Goal: Task Accomplishment & Management: Complete application form

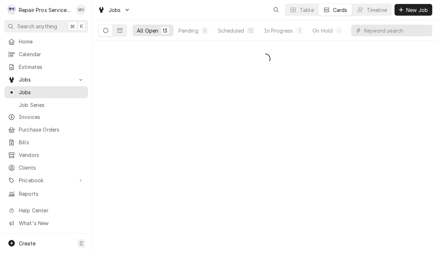
scroll to position [0, 0]
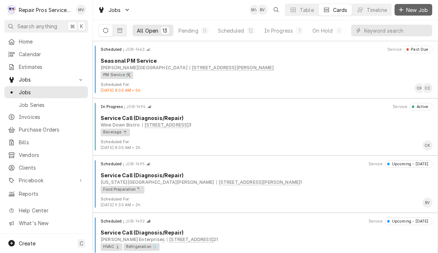
click at [422, 13] on span "New Job" at bounding box center [417, 11] width 25 height 8
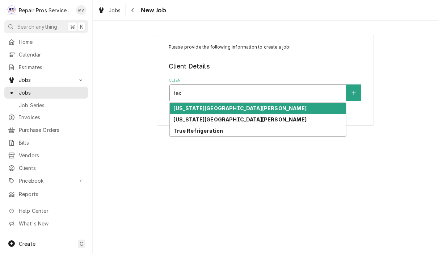
click at [250, 118] on div "[US_STATE][GEOGRAPHIC_DATA][PERSON_NAME]" at bounding box center [258, 119] width 176 height 11
type input "tex"
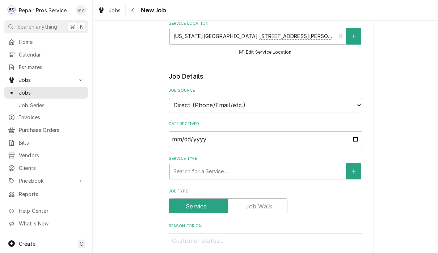
scroll to position [116, 0]
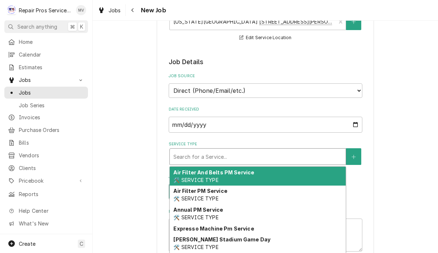
type textarea "x"
type input "d"
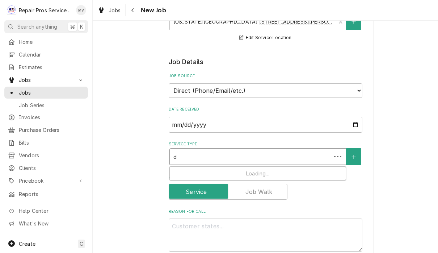
type textarea "x"
type input "di"
type textarea "x"
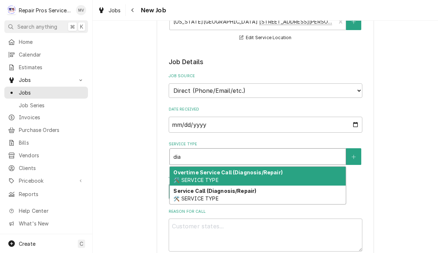
click at [298, 192] on div "Service Call (Diagnosis/Repair) 🛠️ SERVICE TYPE" at bounding box center [258, 194] width 176 height 19
type input "dia"
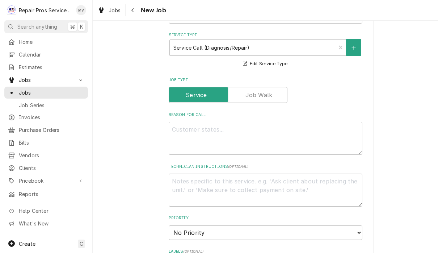
scroll to position [225, 0]
click at [250, 130] on textarea "Reason For Call" at bounding box center [266, 137] width 194 height 33
type textarea "x"
type textarea "T"
type textarea "x"
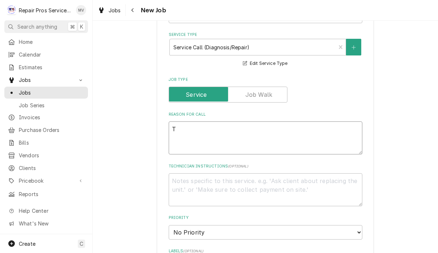
type textarea "To"
type textarea "x"
type textarea "Top"
type textarea "x"
type textarea "Top"
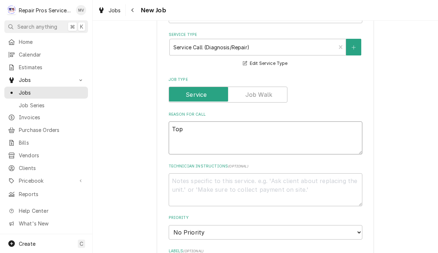
type textarea "x"
type textarea "Top l"
type textarea "x"
type textarea "Top le"
type textarea "x"
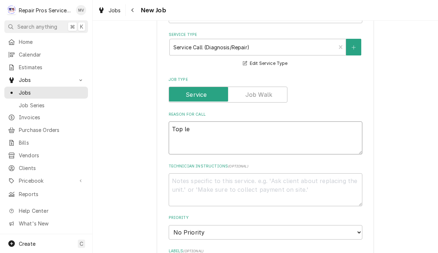
type textarea "Top lef"
type textarea "x"
type textarea "Top left"
type textarea "x"
type textarea "Top left"
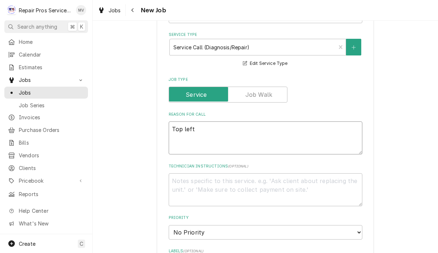
type textarea "x"
type textarea "Top left o"
type textarea "x"
type textarea "Top left ov"
type textarea "x"
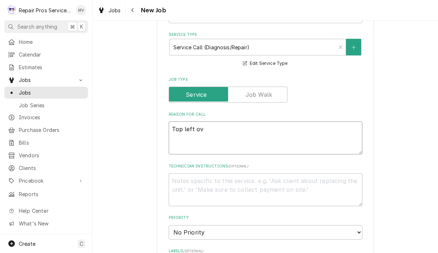
type textarea "Top left ove"
type textarea "x"
type textarea "Top left over"
type textarea "x"
type textarea "Top left ove"
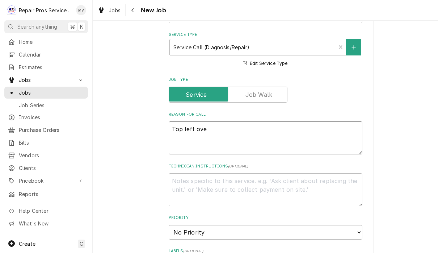
type textarea "x"
type textarea "Top left oven"
type textarea "x"
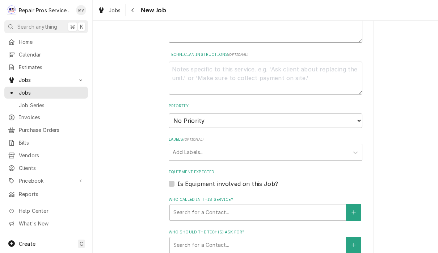
scroll to position [338, 0]
type textarea "Top left oven"
click at [256, 113] on select "No Priority Urgent High Medium Low" at bounding box center [266, 120] width 194 height 14
select select "3"
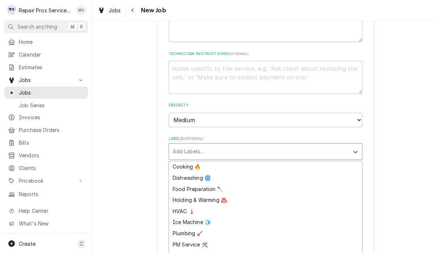
scroll to position [22, 0]
click at [192, 161] on div "Cooking 🔥" at bounding box center [265, 166] width 193 height 11
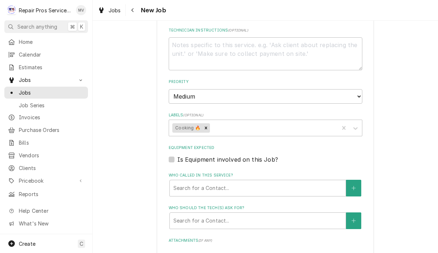
type textarea "x"
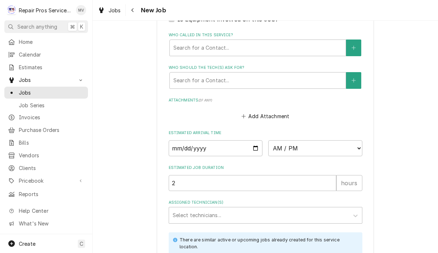
scroll to position [504, 0]
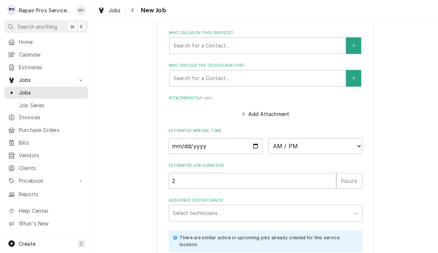
click at [198, 138] on input "Date" at bounding box center [216, 146] width 94 height 16
type input "2025-08-22"
type textarea "x"
click at [279, 138] on select "AM / PM 6:00 AM 6:15 AM 6:30 AM 6:45 AM 7:00 AM 7:15 AM 7:30 AM 7:45 AM 8:00 AM…" at bounding box center [315, 146] width 94 height 16
click at [276, 138] on select "AM / PM 6:00 AM 6:15 AM 6:30 AM 6:45 AM 7:00 AM 7:15 AM 7:30 AM 7:45 AM 8:00 AM…" at bounding box center [315, 146] width 94 height 16
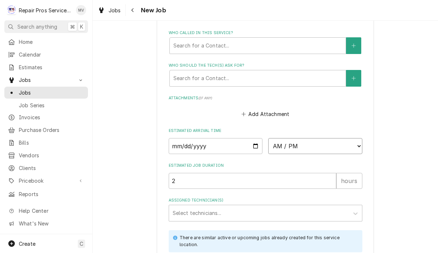
select select "13:30:00"
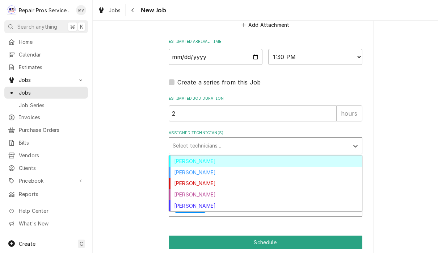
scroll to position [592, 0]
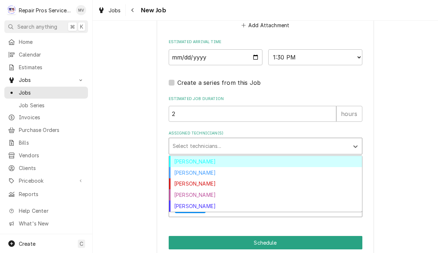
click at [193, 156] on div "[PERSON_NAME]" at bounding box center [265, 161] width 193 height 11
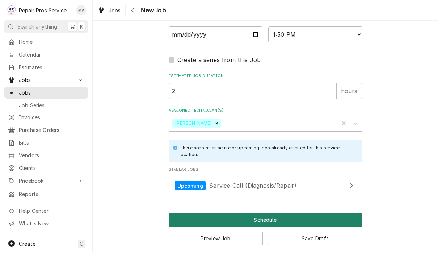
click at [274, 213] on button "Schedule" at bounding box center [266, 219] width 194 height 13
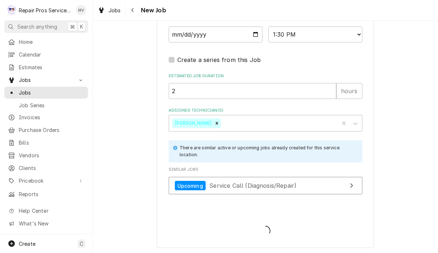
scroll to position [608, 0]
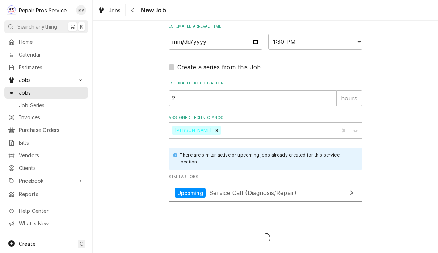
type textarea "x"
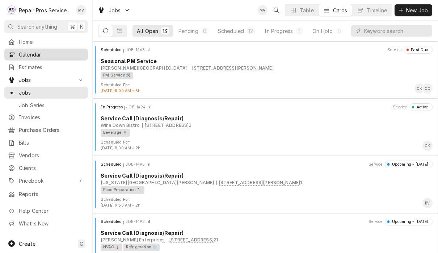
click at [48, 57] on div "Calendar" at bounding box center [46, 54] width 81 height 9
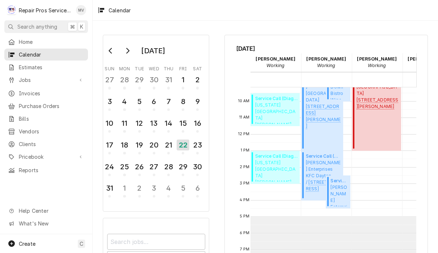
scroll to position [152, 1]
click at [277, 169] on span "Texas Roadhouse Hixson Texas Roadhouse 5362 Highway 153, hixson, TN 37343" at bounding box center [276, 170] width 42 height 22
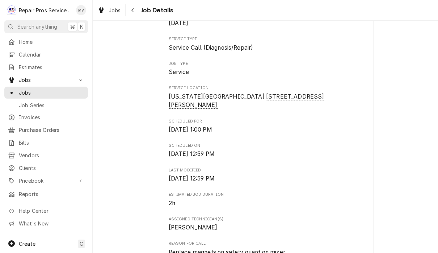
scroll to position [124, 0]
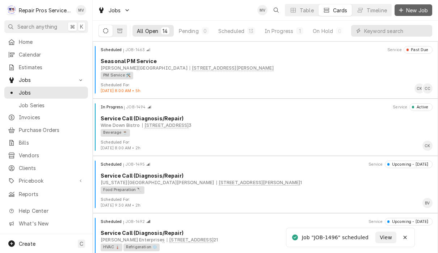
click at [419, 9] on span "New Job" at bounding box center [417, 11] width 25 height 8
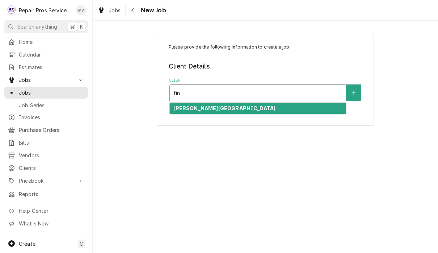
click at [267, 108] on div "[PERSON_NAME][GEOGRAPHIC_DATA]" at bounding box center [258, 108] width 176 height 11
type input "fin"
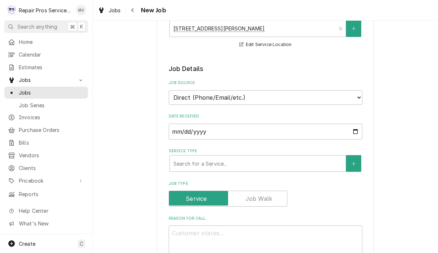
scroll to position [113, 0]
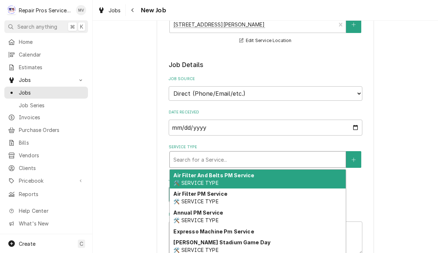
type textarea "x"
type input "d"
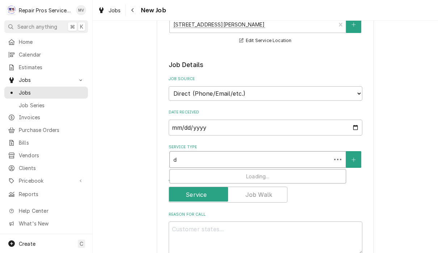
type textarea "x"
type input "di"
type textarea "x"
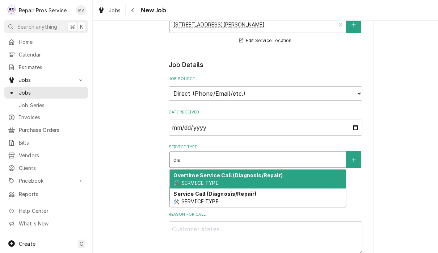
click at [248, 197] on div "Service Call (Diagnosis/Repair) 🛠️ SERVICE TYPE" at bounding box center [258, 197] width 176 height 19
type input "dia"
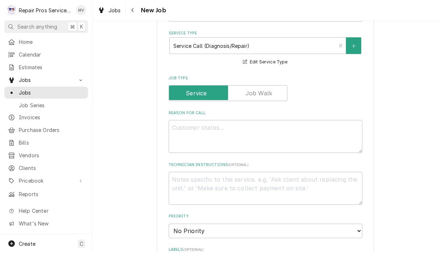
scroll to position [232, 0]
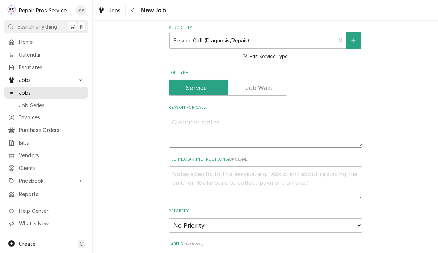
click at [229, 122] on textarea "Reason For Call" at bounding box center [266, 130] width 194 height 33
type textarea "x"
type textarea "R"
type textarea "x"
type textarea "Ro"
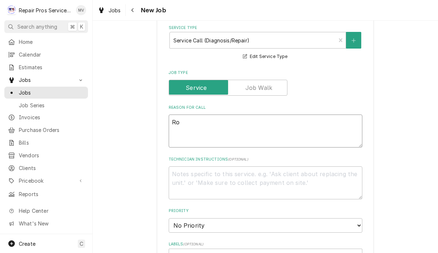
type textarea "x"
type textarea "Roo"
type textarea "x"
type textarea "Room"
type textarea "x"
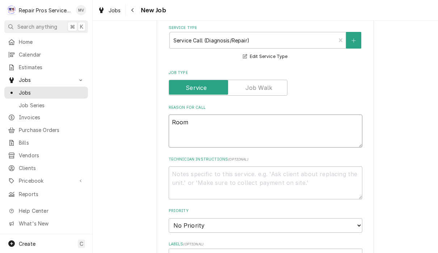
type textarea "Room"
type textarea "x"
type textarea "Room 3"
type textarea "x"
type textarea "Room 30"
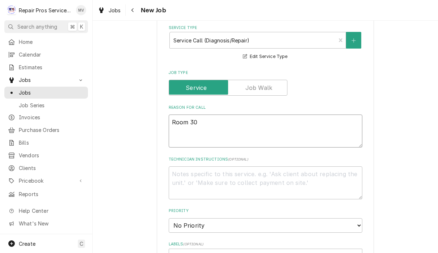
type textarea "x"
type textarea "Room 301"
type textarea "x"
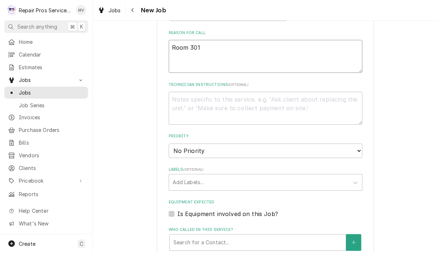
scroll to position [306, 0]
type textarea "Room 301"
click at [286, 145] on select "No Priority Urgent High Medium Low" at bounding box center [266, 151] width 194 height 14
select select "3"
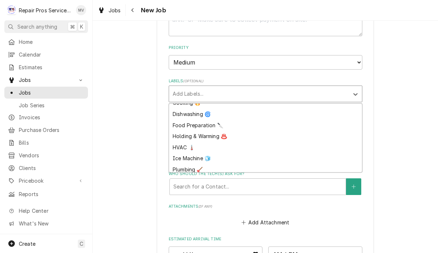
scroll to position [31, 0]
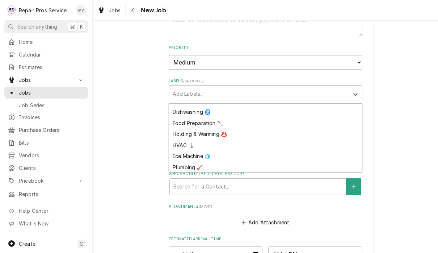
click at [191, 139] on div "HVAC 🌡️" at bounding box center [265, 144] width 193 height 11
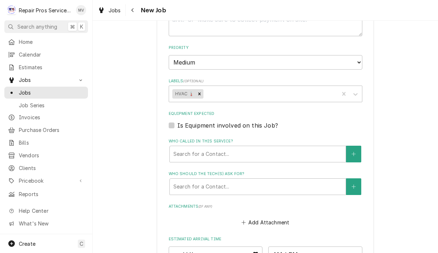
type textarea "x"
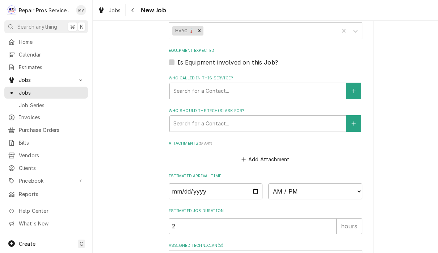
scroll to position [462, 0]
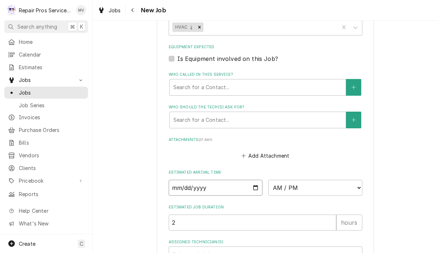
click at [250, 180] on input "Date" at bounding box center [216, 188] width 94 height 16
type input "2025-08-22"
type textarea "x"
click at [317, 180] on select "AM / PM 6:00 AM 6:15 AM 6:30 AM 6:45 AM 7:00 AM 7:15 AM 7:30 AM 7:45 AM 8:00 AM…" at bounding box center [315, 188] width 94 height 16
select select "10:15:00"
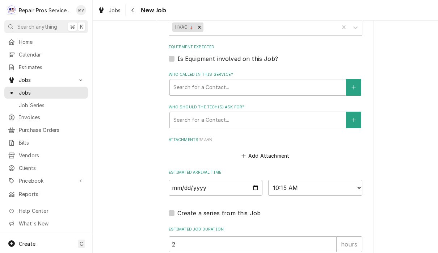
click at [327, 104] on label "Who should the tech(s) ask for?" at bounding box center [266, 107] width 194 height 6
type textarea "x"
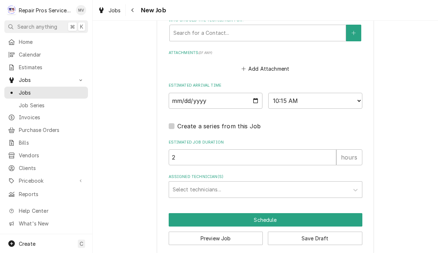
scroll to position [548, 0]
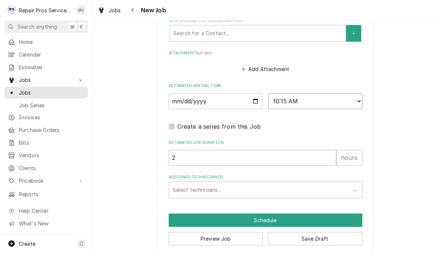
click at [313, 93] on select "AM / PM 6:00 AM 6:15 AM 6:30 AM 6:45 AM 7:00 AM 7:15 AM 7:30 AM 7:45 AM 8:00 AM…" at bounding box center [315, 101] width 94 height 16
select select "10:00:00"
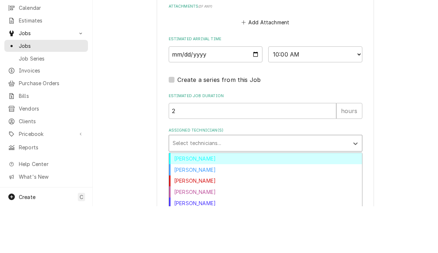
scroll to position [0, 0]
click at [197, 211] on div "Caleb Kvale" at bounding box center [265, 216] width 193 height 11
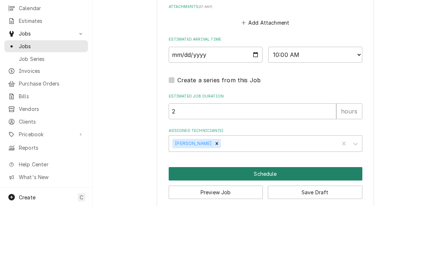
click at [267, 213] on button "Schedule" at bounding box center [266, 219] width 194 height 13
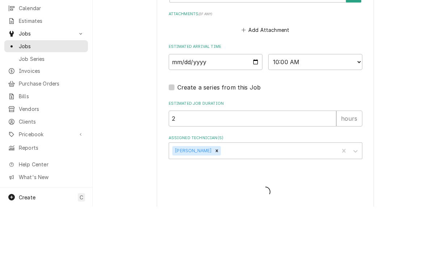
type textarea "x"
